Goal: Navigation & Orientation: Find specific page/section

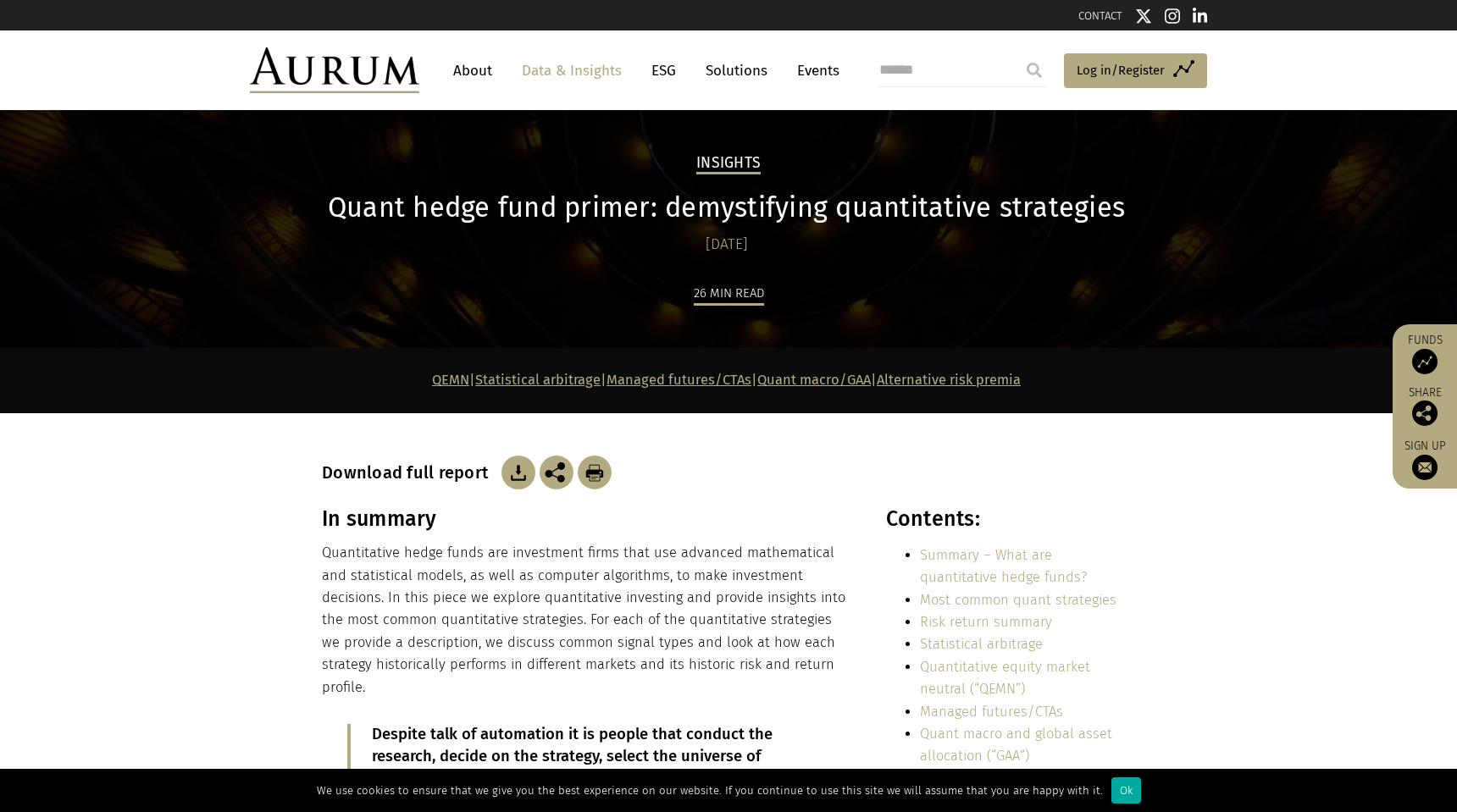
click at [365, 69] on img at bounding box center [335, 70] width 170 height 46
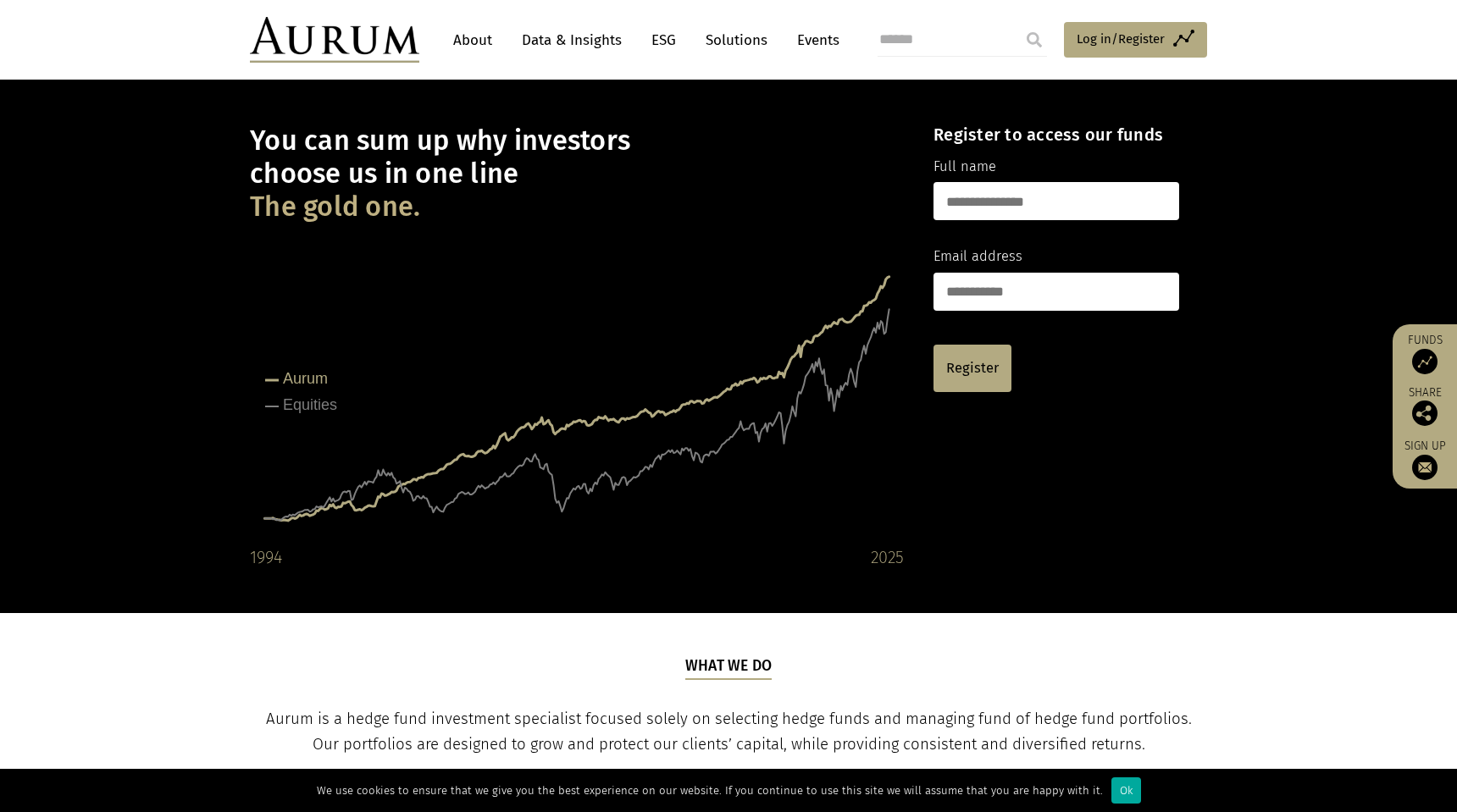
scroll to position [57, 0]
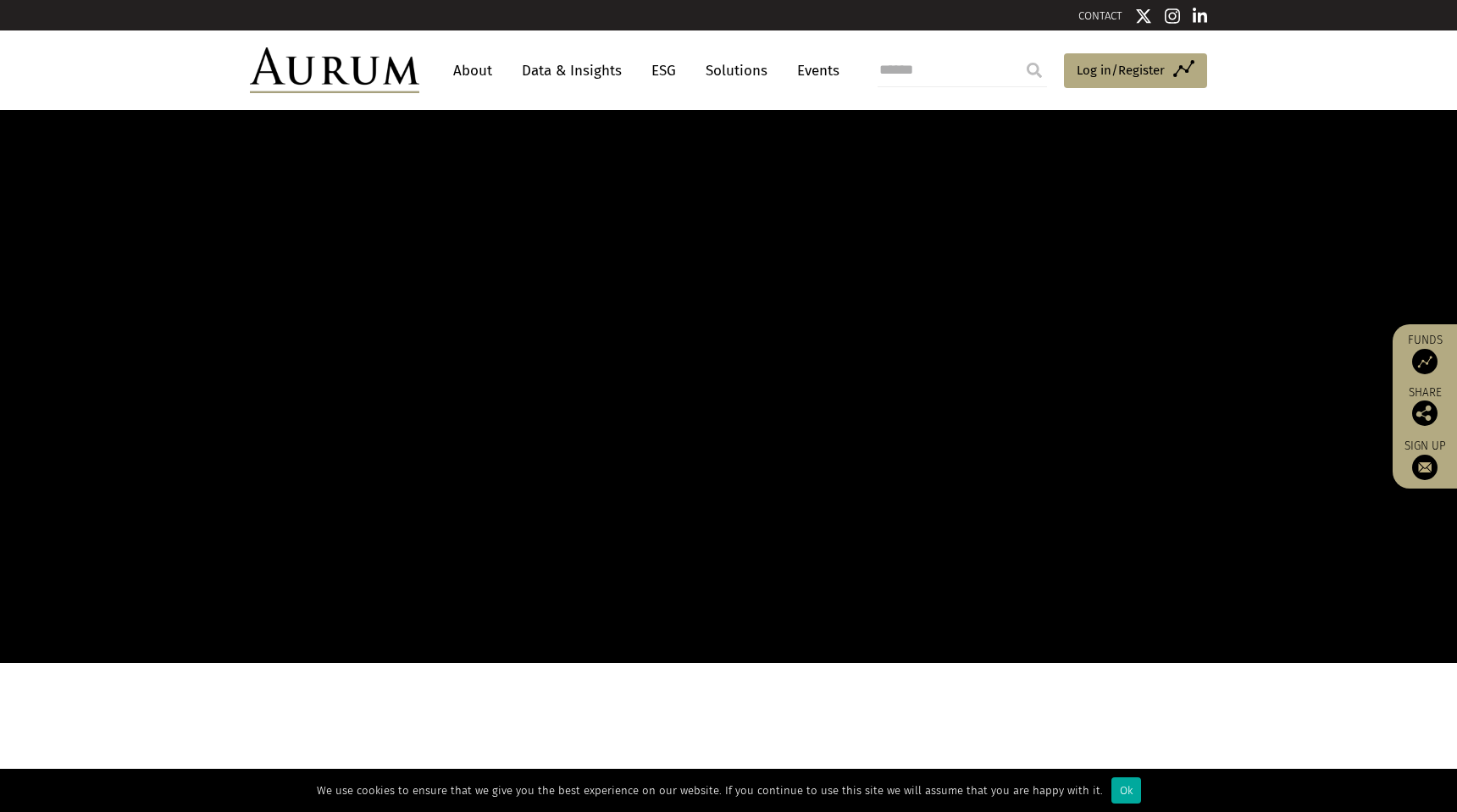
scroll to position [57, 0]
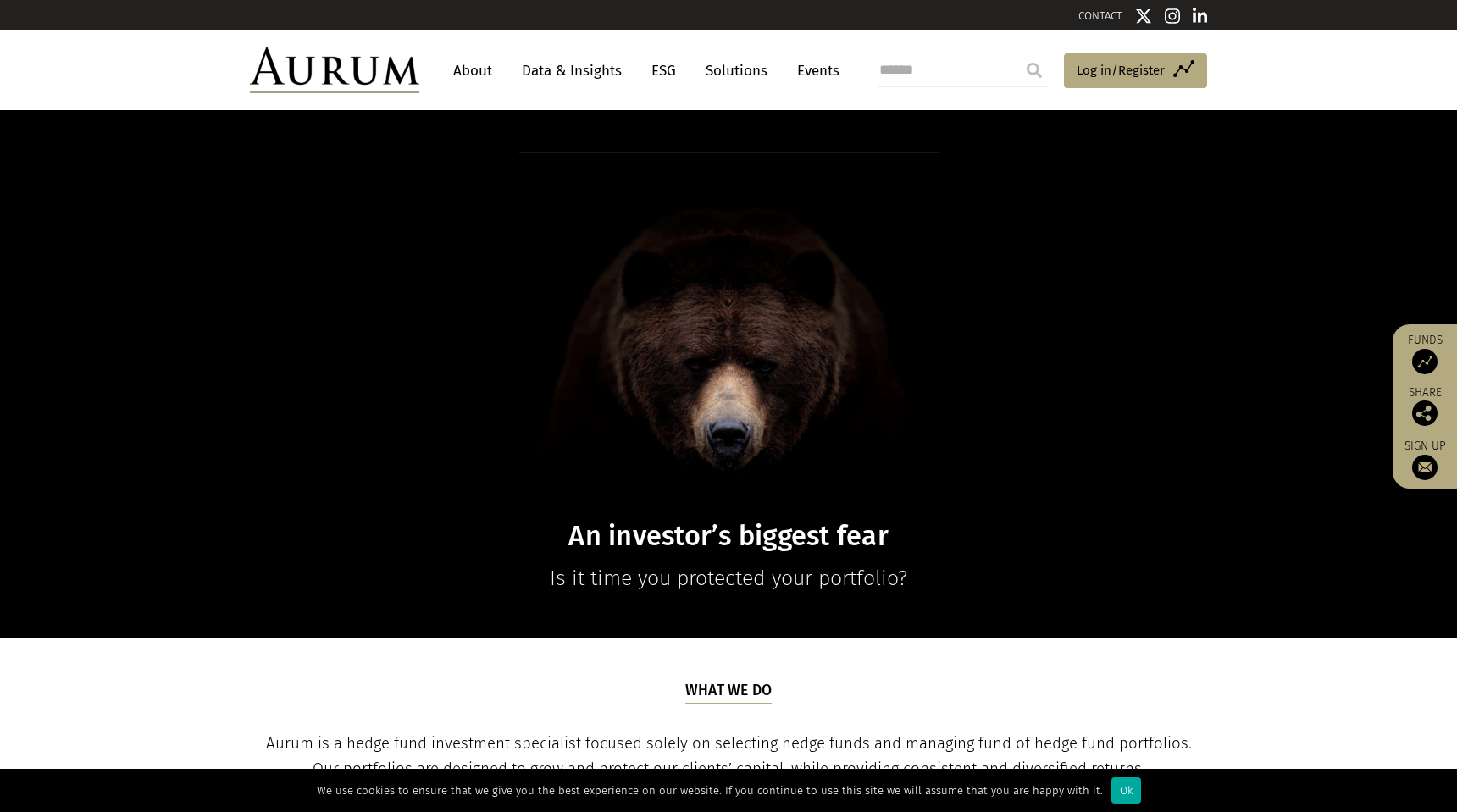
scroll to position [57, 0]
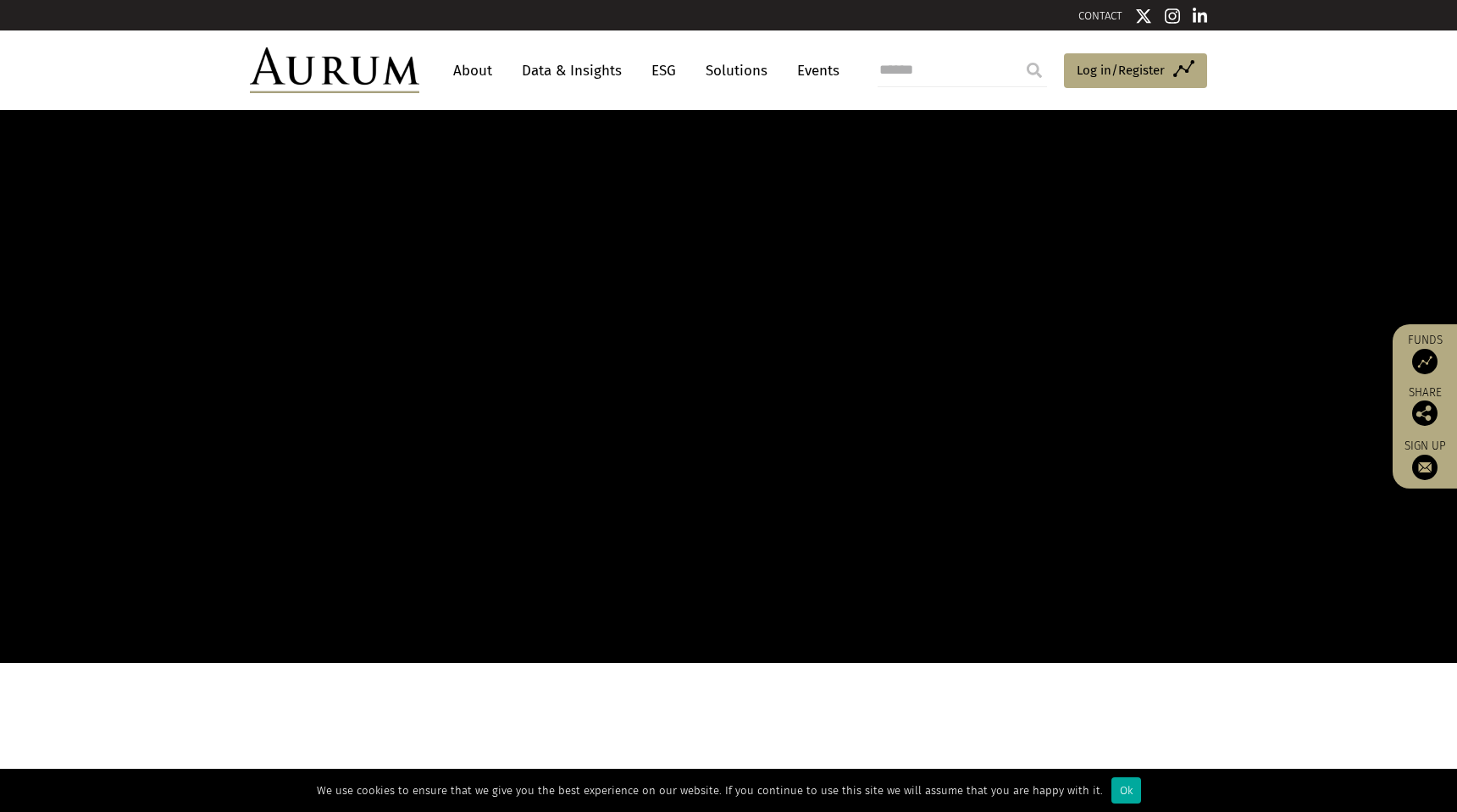
scroll to position [57, 0]
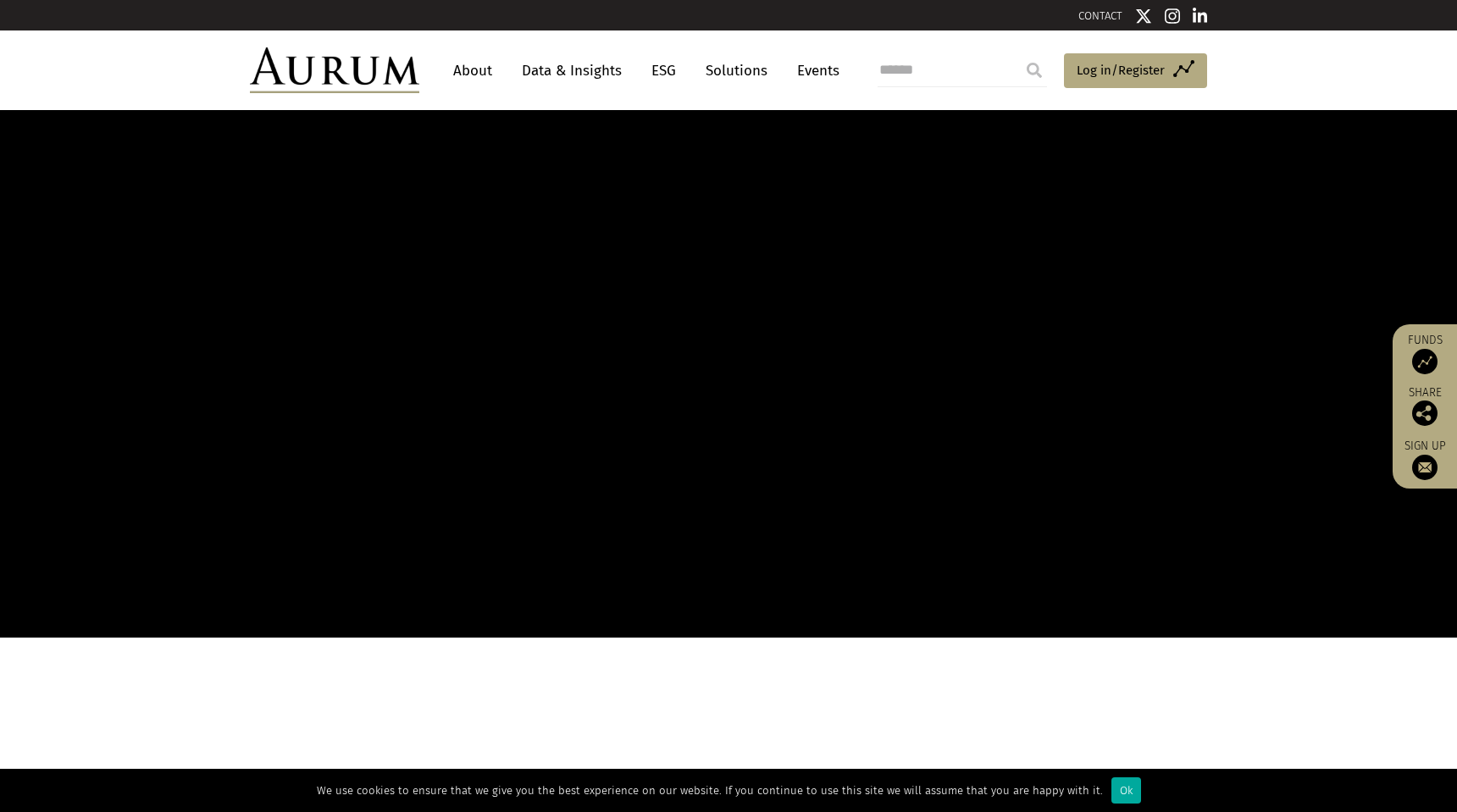
scroll to position [57, 0]
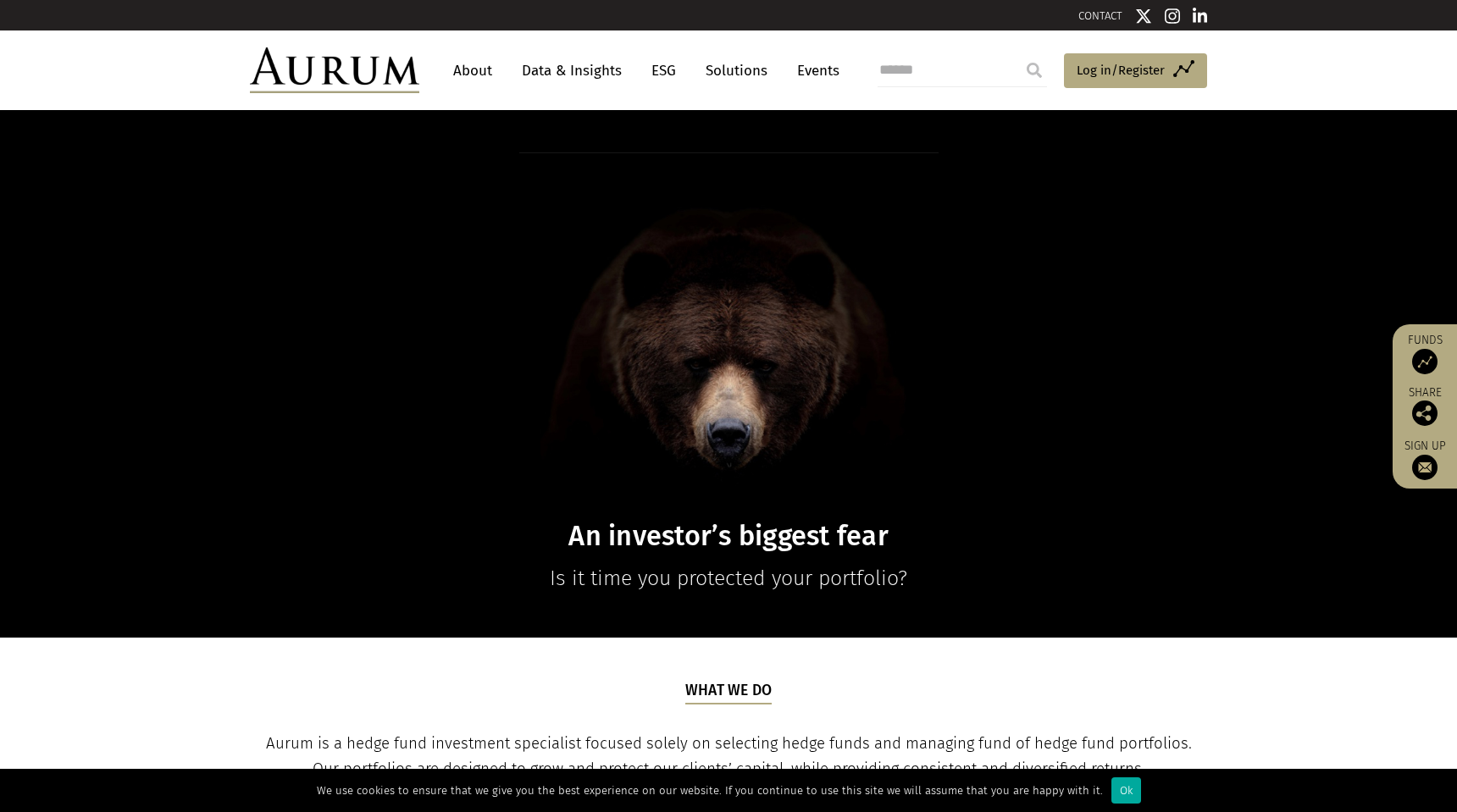
scroll to position [57, 0]
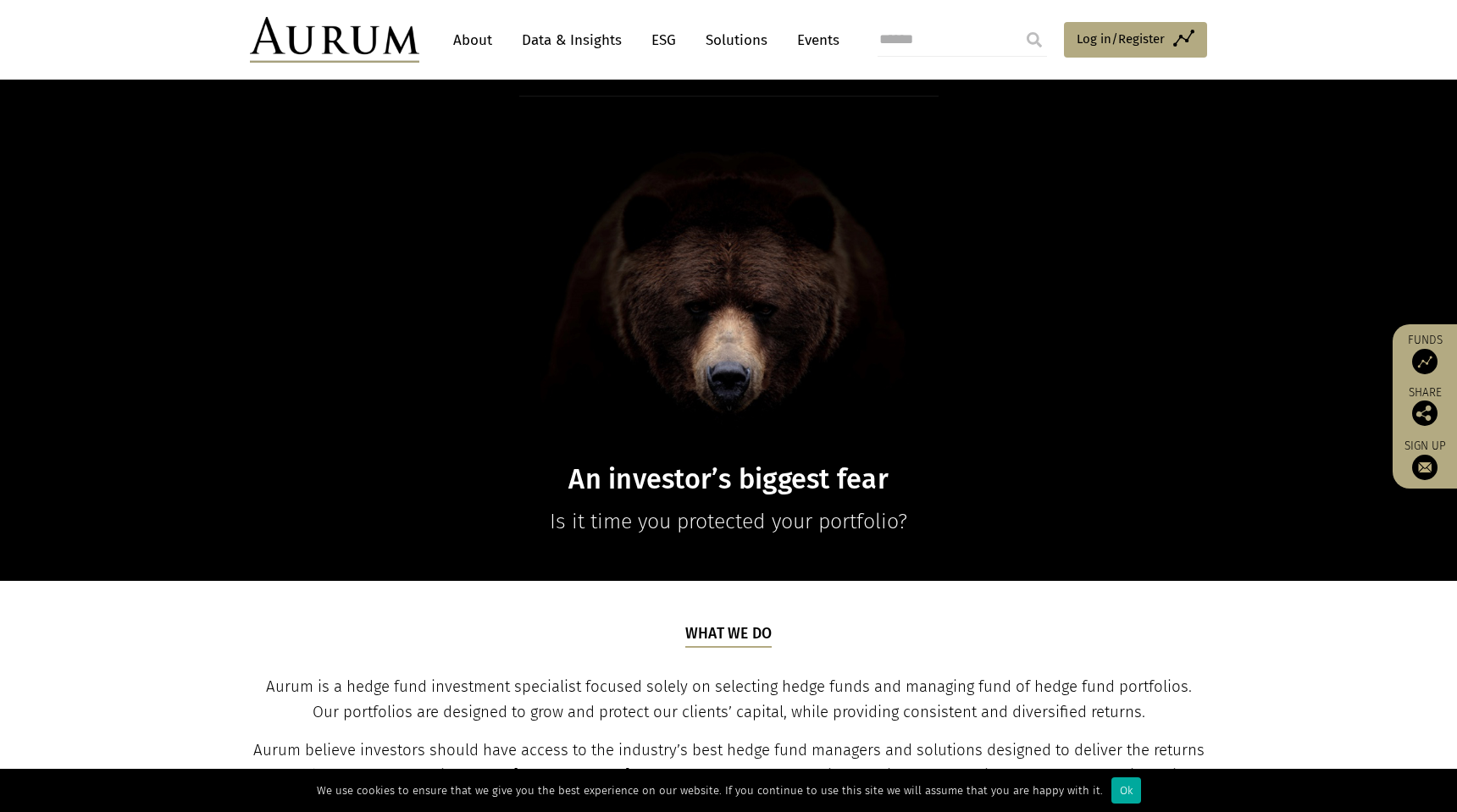
click at [309, 35] on img at bounding box center [335, 40] width 170 height 46
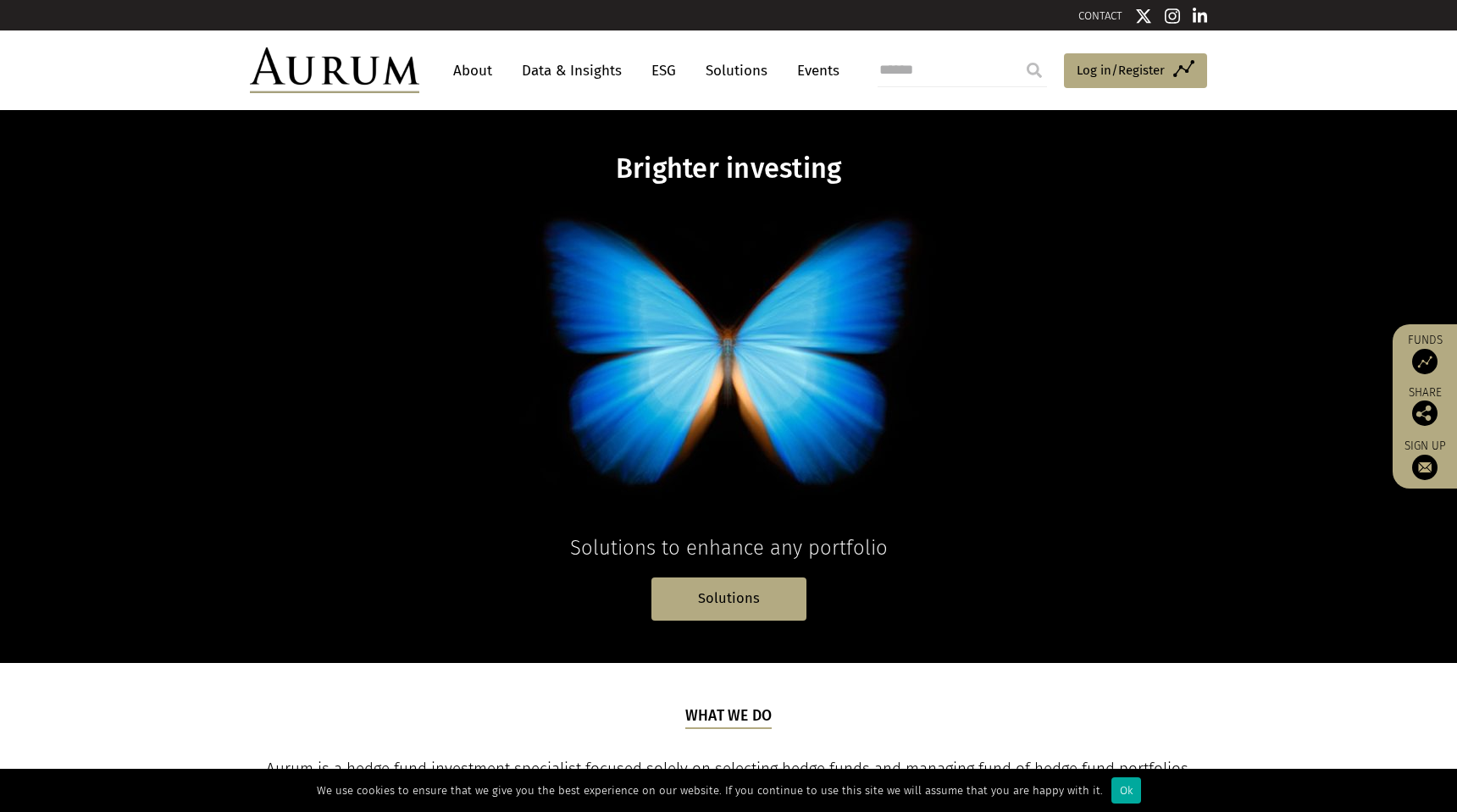
click at [837, 390] on img at bounding box center [729, 356] width 420 height 325
click at [756, 604] on link "Solutions" at bounding box center [729, 600] width 155 height 43
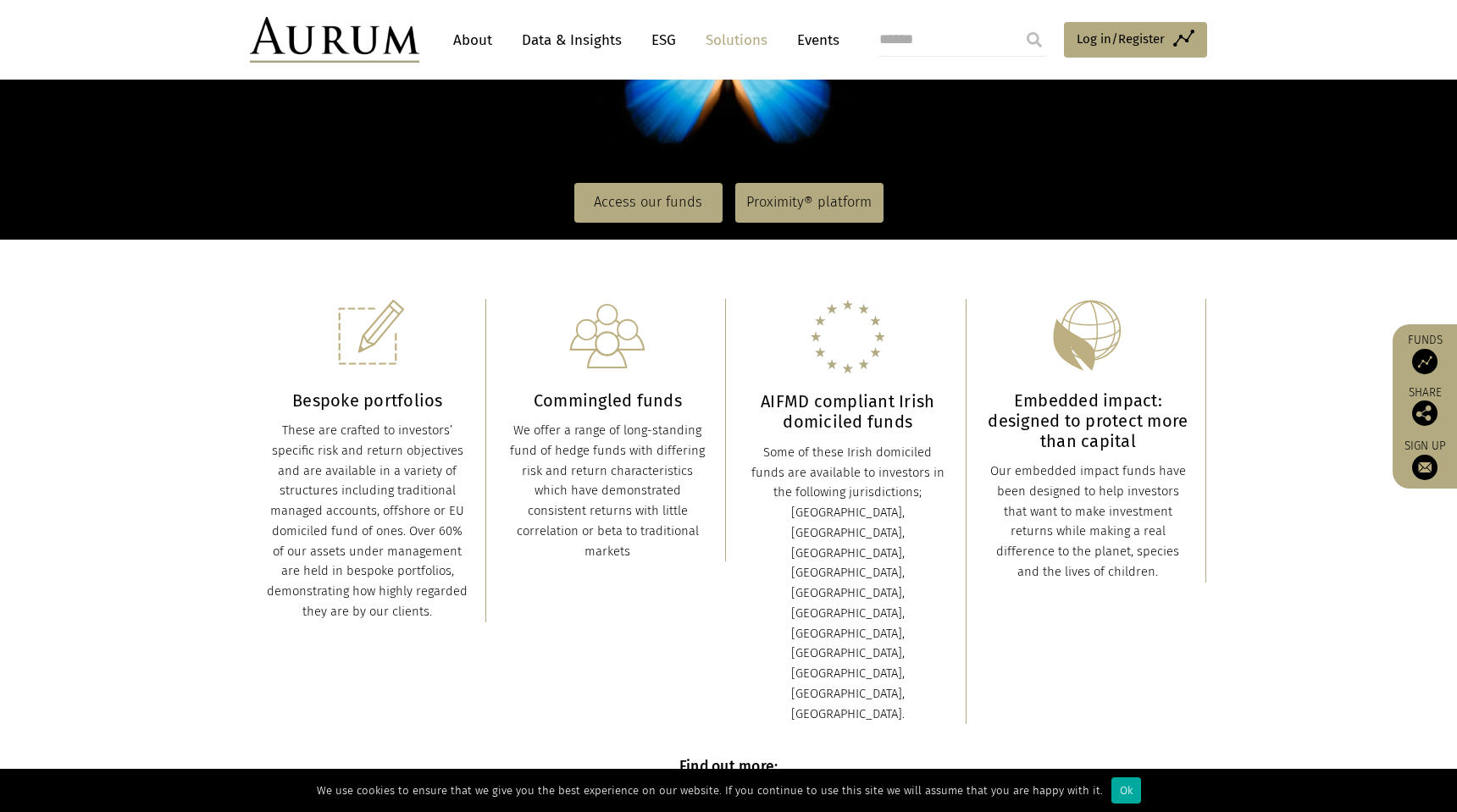
scroll to position [302, 0]
